Goal: Navigation & Orientation: Find specific page/section

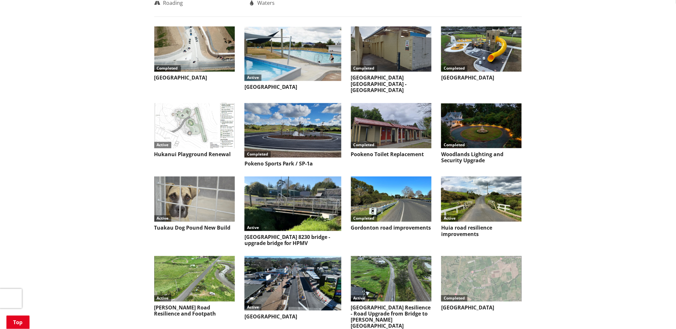
scroll to position [428, 0]
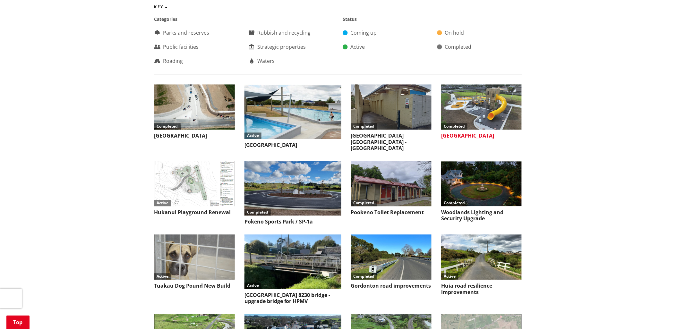
click at [490, 97] on img at bounding box center [481, 107] width 81 height 45
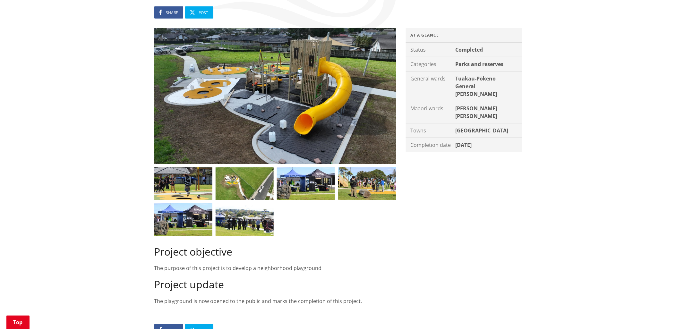
scroll to position [107, 0]
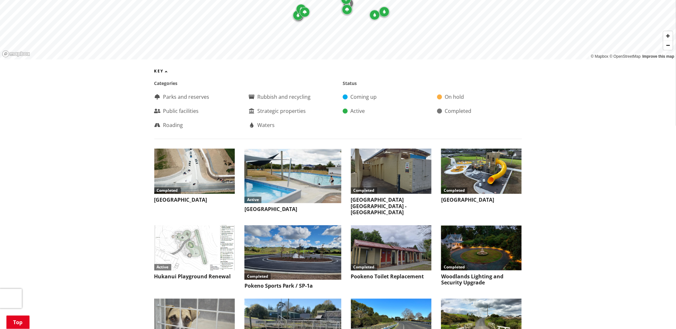
scroll to position [356, 0]
